Goal: Task Accomplishment & Management: Manage account settings

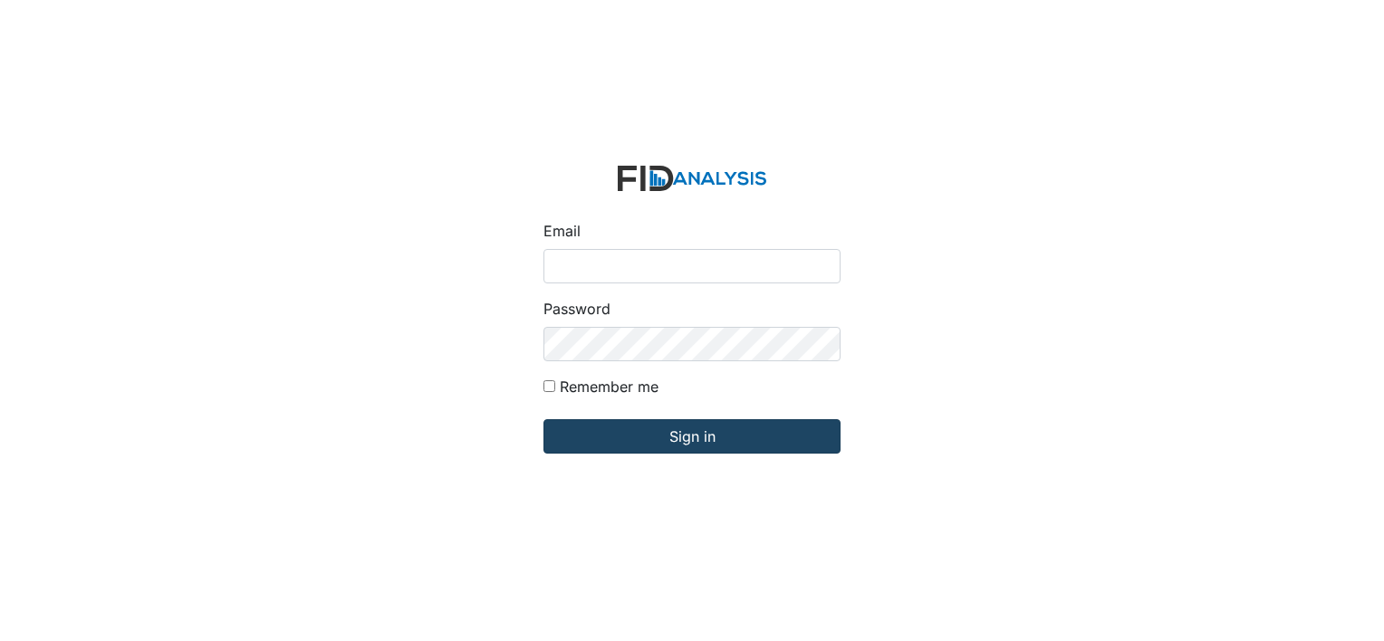
type input "[PERSON_NAME][EMAIL_ADDRESS][DOMAIN_NAME]"
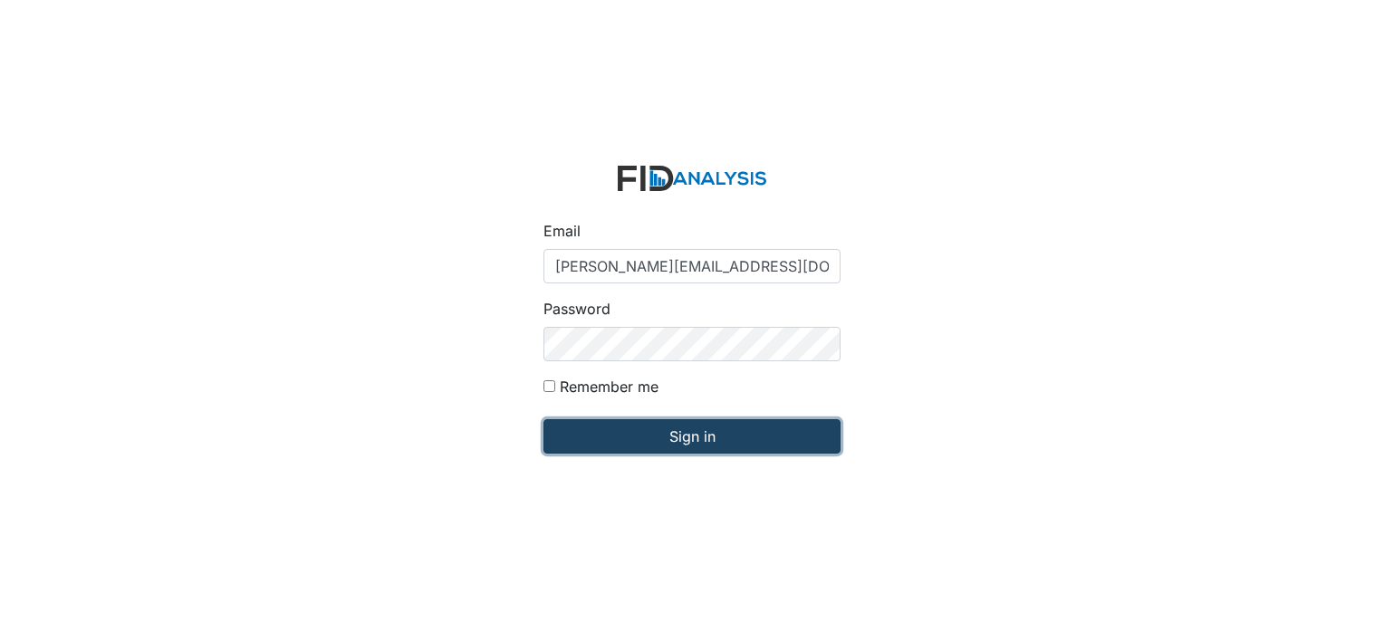
click at [646, 439] on input "Sign in" at bounding box center [692, 436] width 297 height 34
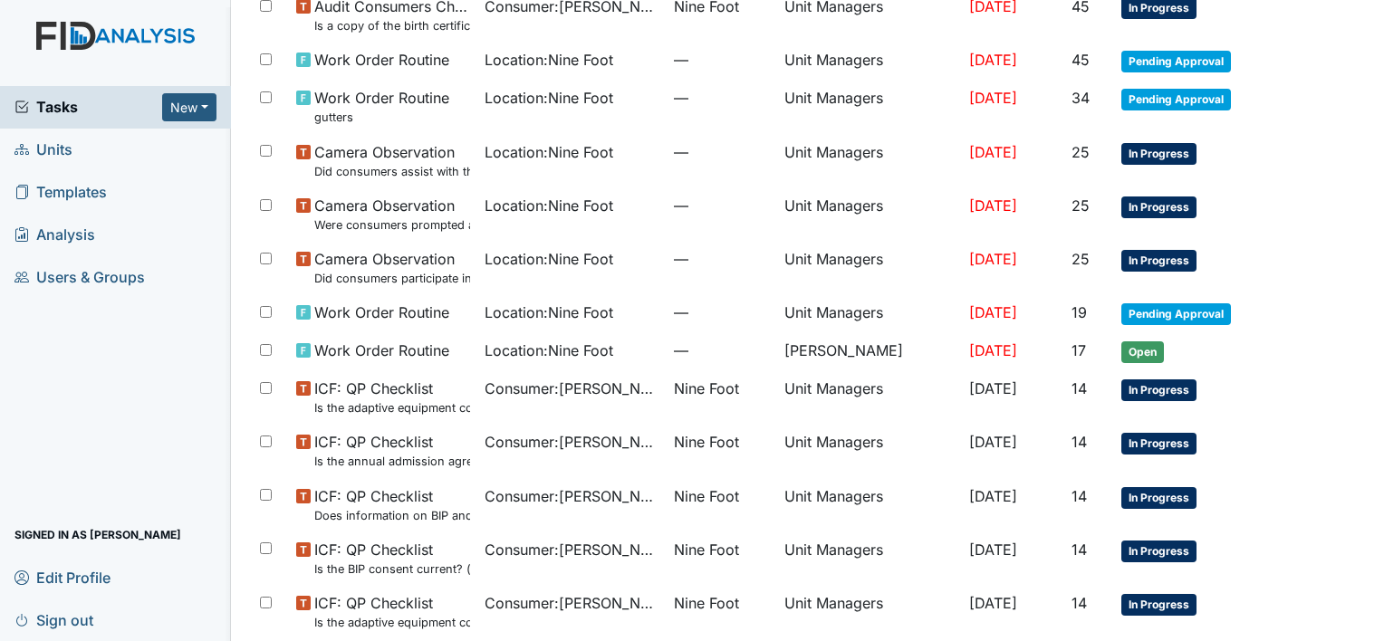
scroll to position [1147, 0]
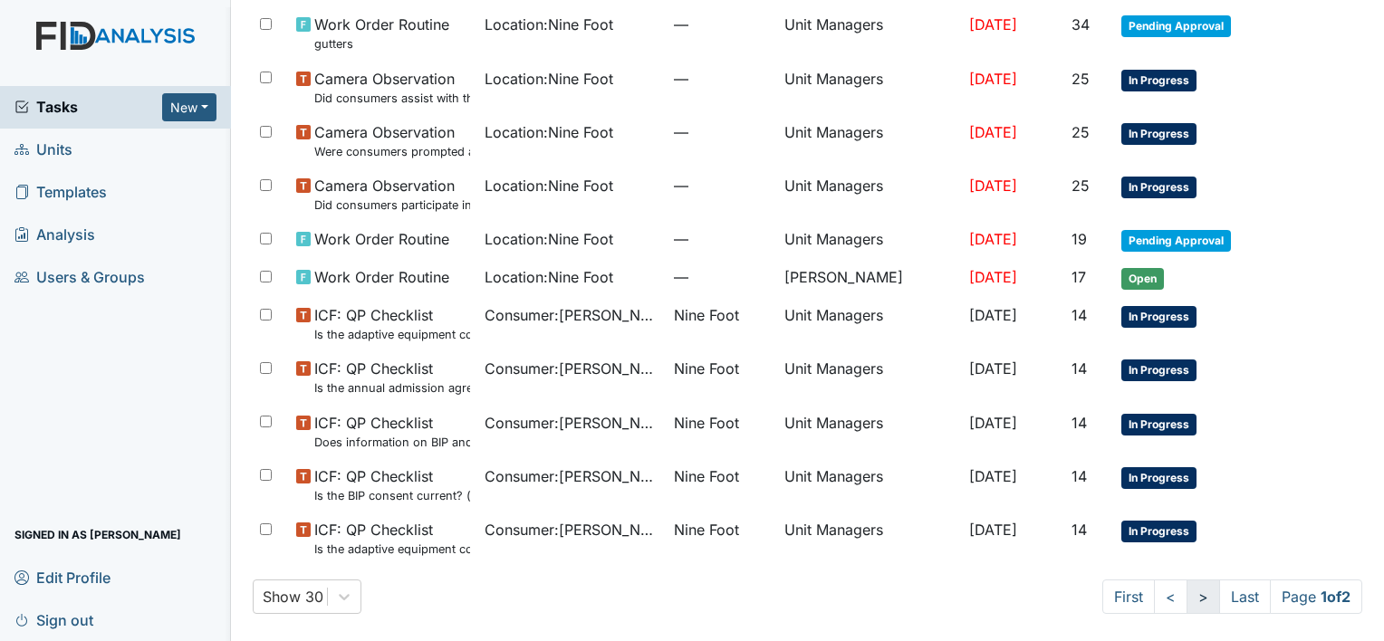
click at [1187, 594] on link ">" at bounding box center [1204, 597] width 34 height 34
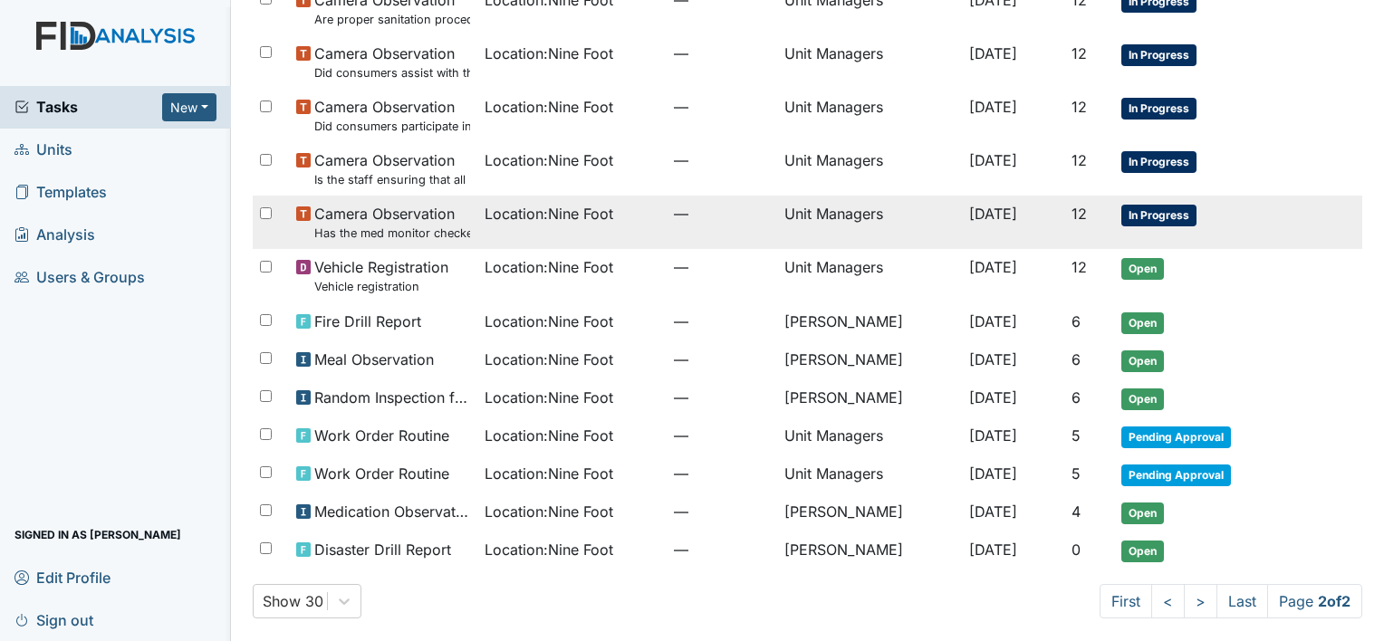
click at [808, 213] on td "Unit Managers" at bounding box center [869, 222] width 185 height 53
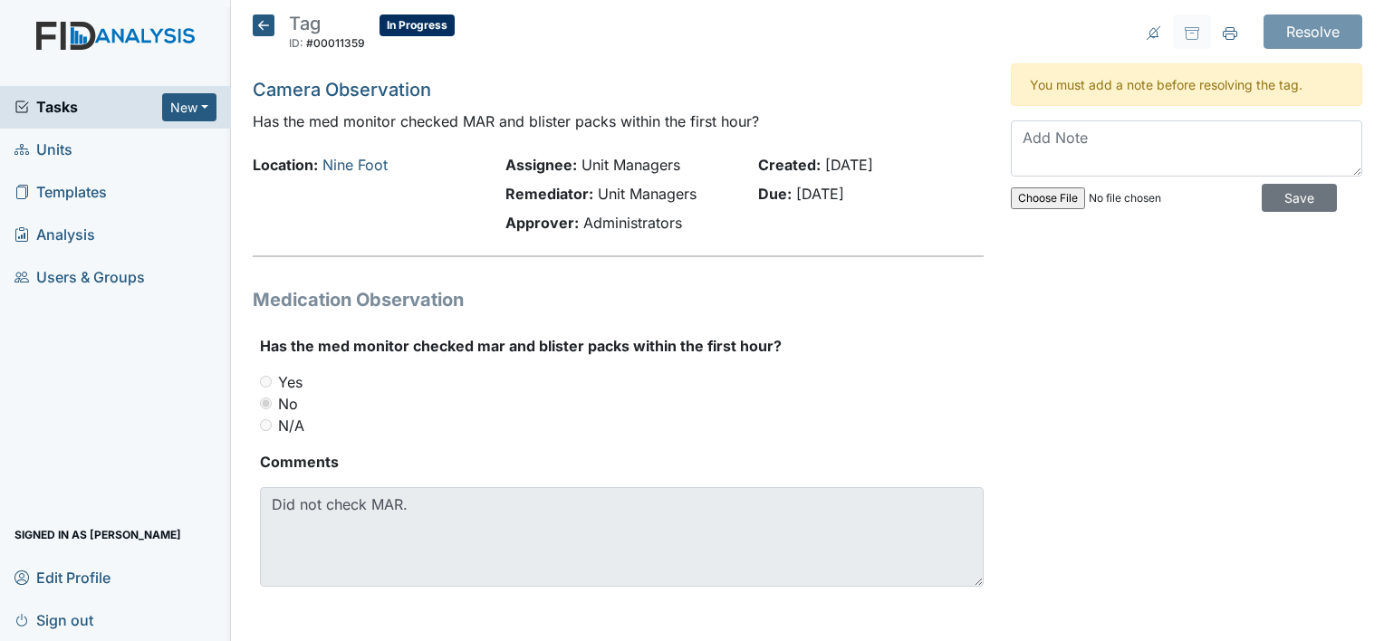
click at [262, 25] on icon at bounding box center [264, 25] width 22 height 22
